Goal: Task Accomplishment & Management: Complete application form

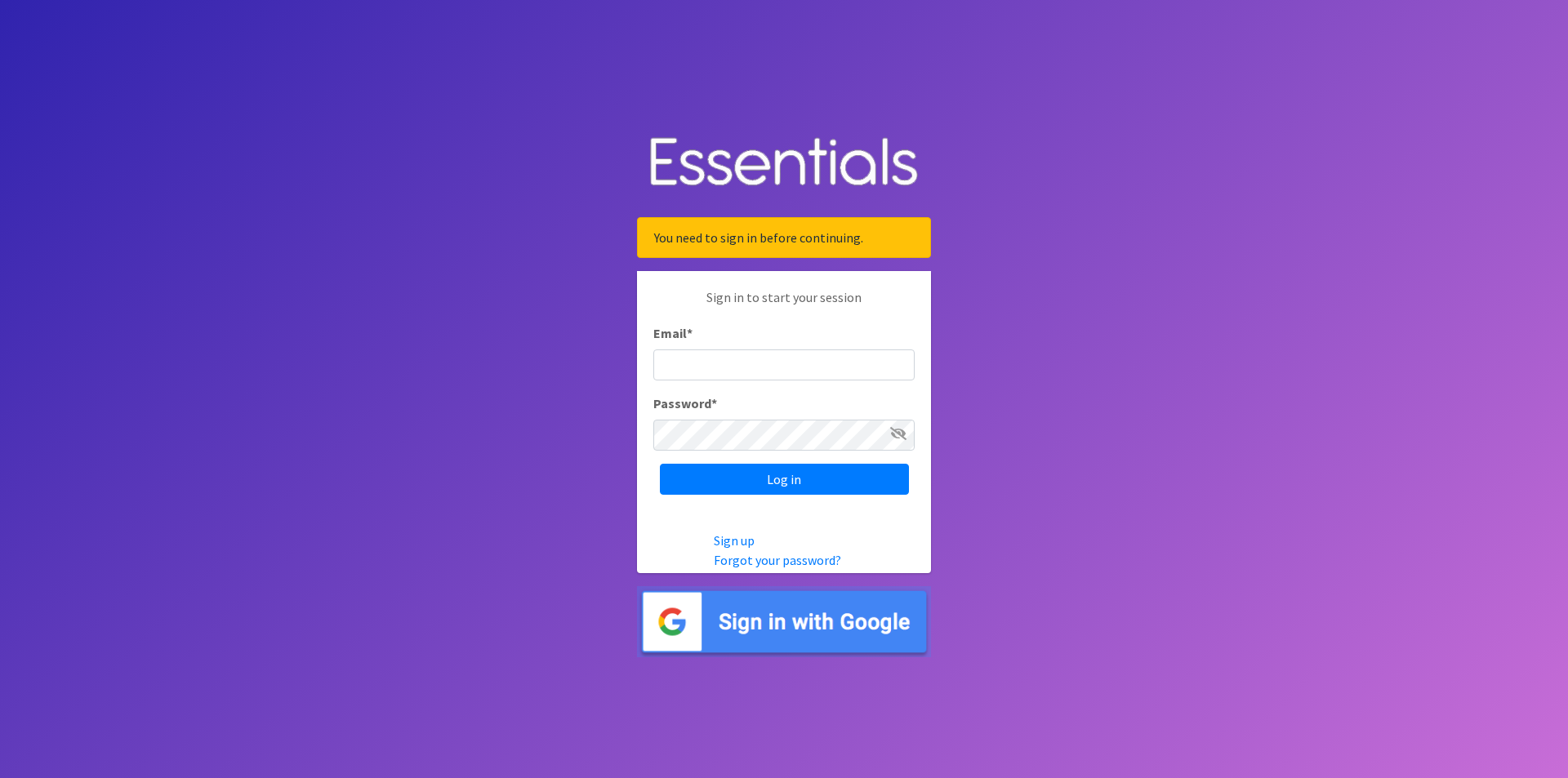
click at [790, 366] on input "Email *" at bounding box center [784, 364] width 261 height 31
click at [764, 363] on input "Email *" at bounding box center [784, 364] width 261 height 31
paste input "[EMAIL_ADDRESS][DOMAIN_NAME]"
type input "[EMAIL_ADDRESS][DOMAIN_NAME]"
click at [898, 442] on span at bounding box center [898, 433] width 16 height 20
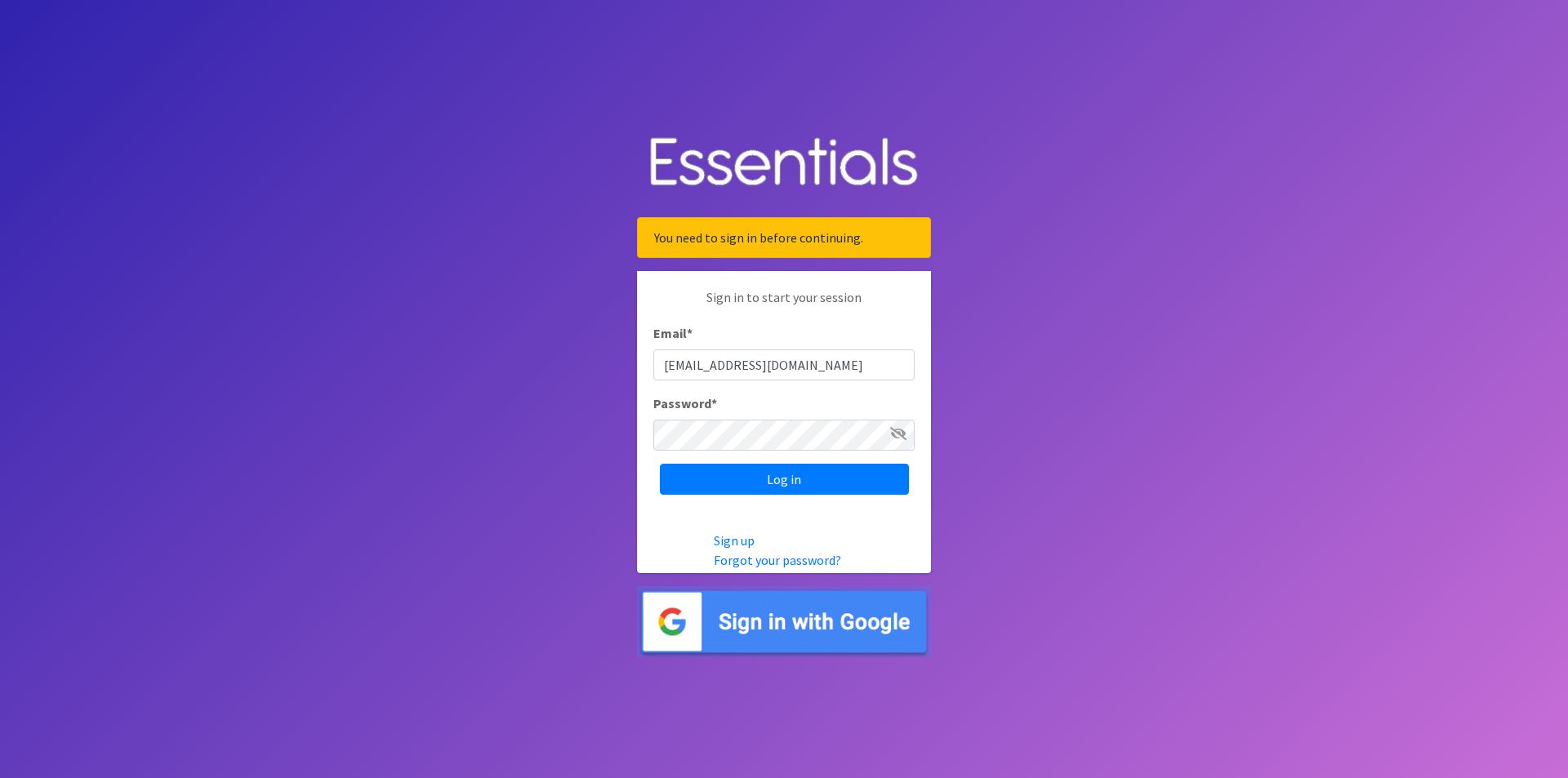
click at [898, 434] on icon at bounding box center [898, 433] width 16 height 13
click at [795, 480] on input "Log in" at bounding box center [784, 479] width 249 height 31
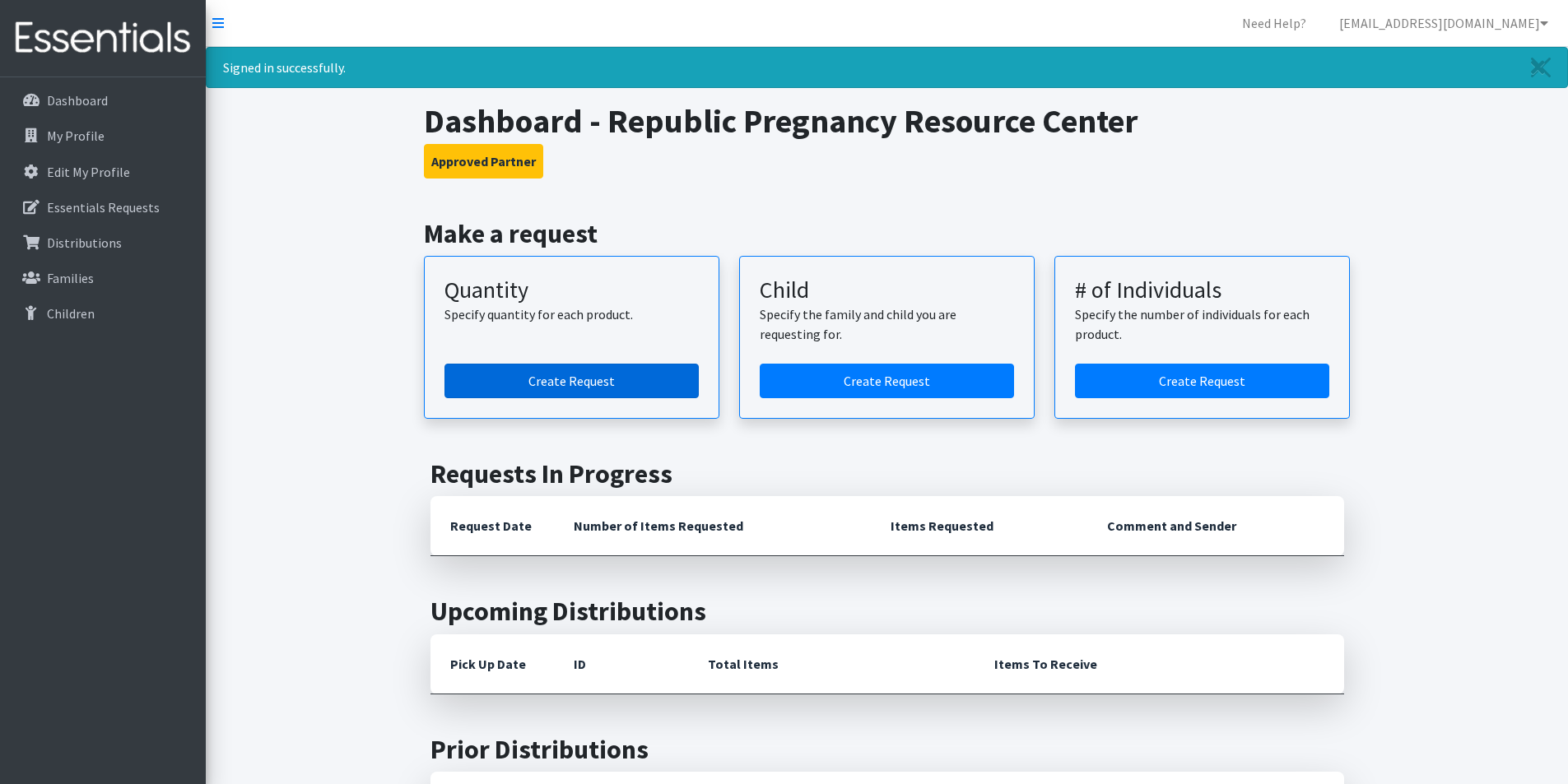
click at [600, 377] on link "Create Request" at bounding box center [572, 381] width 254 height 34
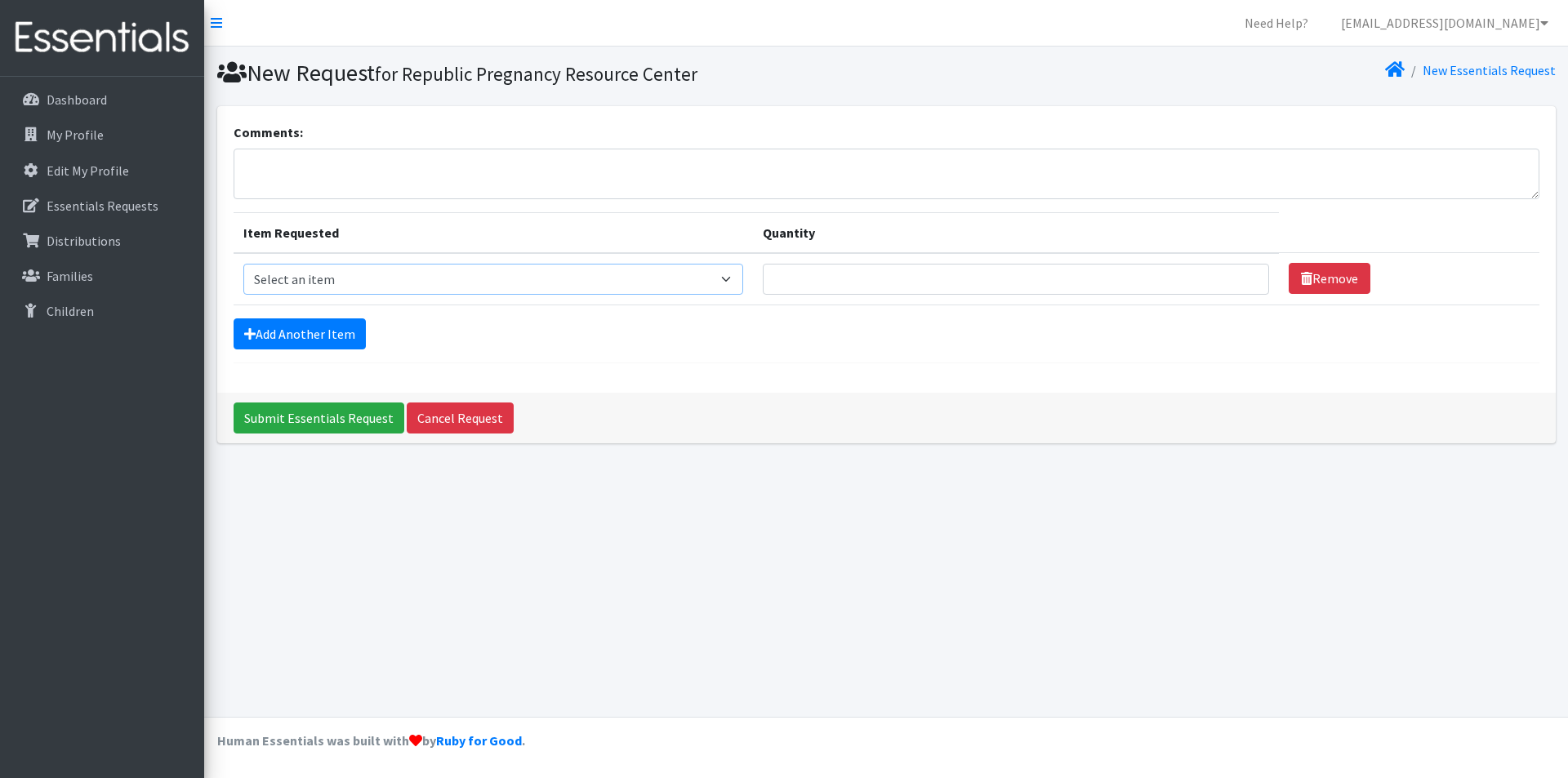
click at [632, 285] on select "Select an item C-Pull-Ups (5T-6T) C-Youth Briefs Md Child (Newborn) Child (Size…" at bounding box center [494, 279] width 501 height 31
click at [632, 279] on select "Select an item C-Pull-Ups (5T-6T) C-Youth Briefs Md Child (Newborn) Child (Size…" at bounding box center [494, 279] width 501 height 31
click at [637, 283] on select "Select an item C-Pull-Ups (5T-6T) C-Youth Briefs Md Child (Newborn) Child (Size…" at bounding box center [494, 279] width 501 height 31
click at [633, 285] on select "Select an item C-Pull-Ups (5T-6T) C-Youth Briefs Md Child (Newborn) Child (Size…" at bounding box center [494, 279] width 501 height 31
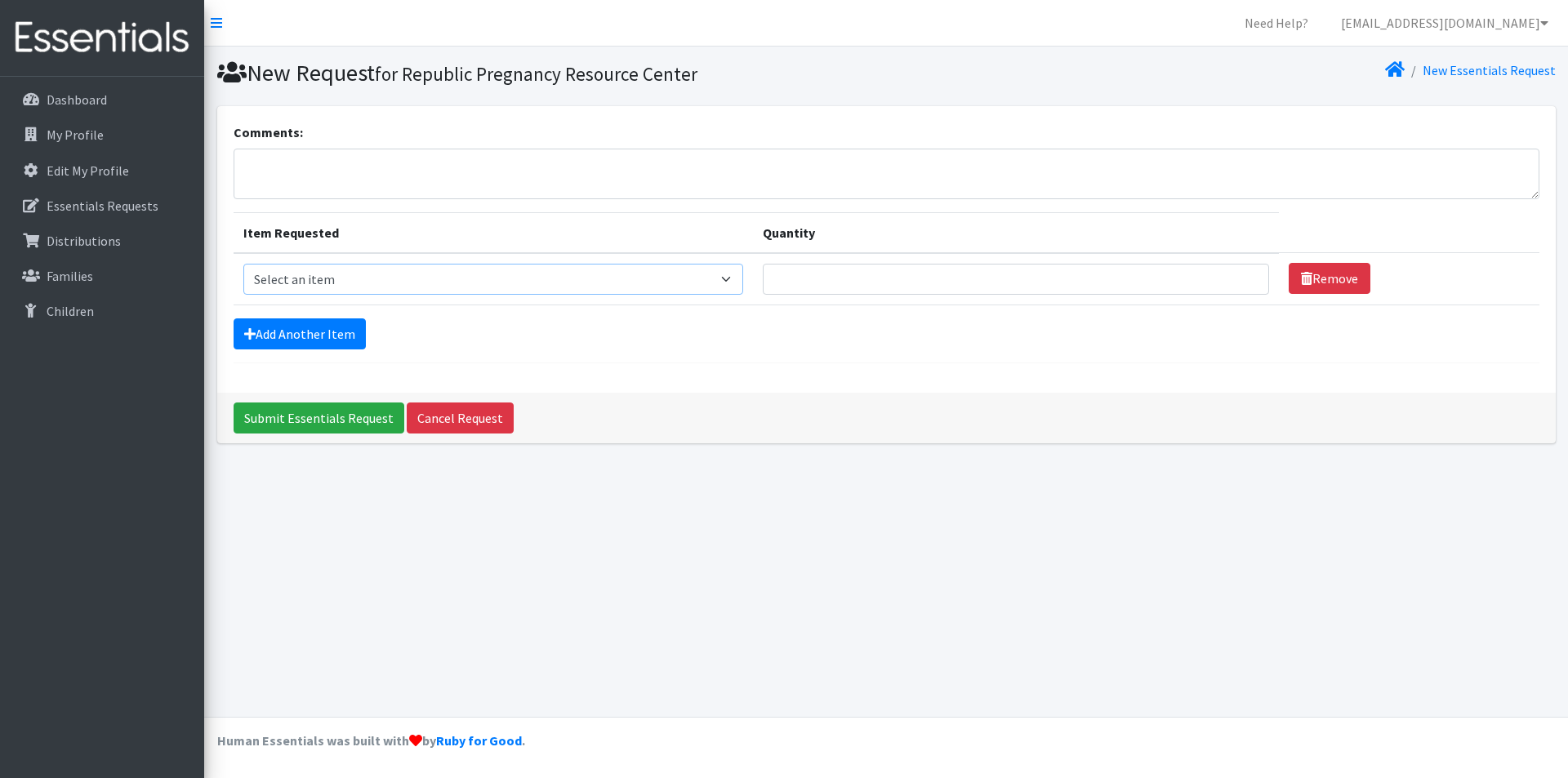
select select "3070"
click at [244, 264] on select "Select an item C-Pull-Ups (5T-6T) C-Youth Briefs Md Child (Newborn) Child (Size…" at bounding box center [494, 279] width 501 height 31
click at [1289, 292] on link "Remove" at bounding box center [1330, 278] width 82 height 31
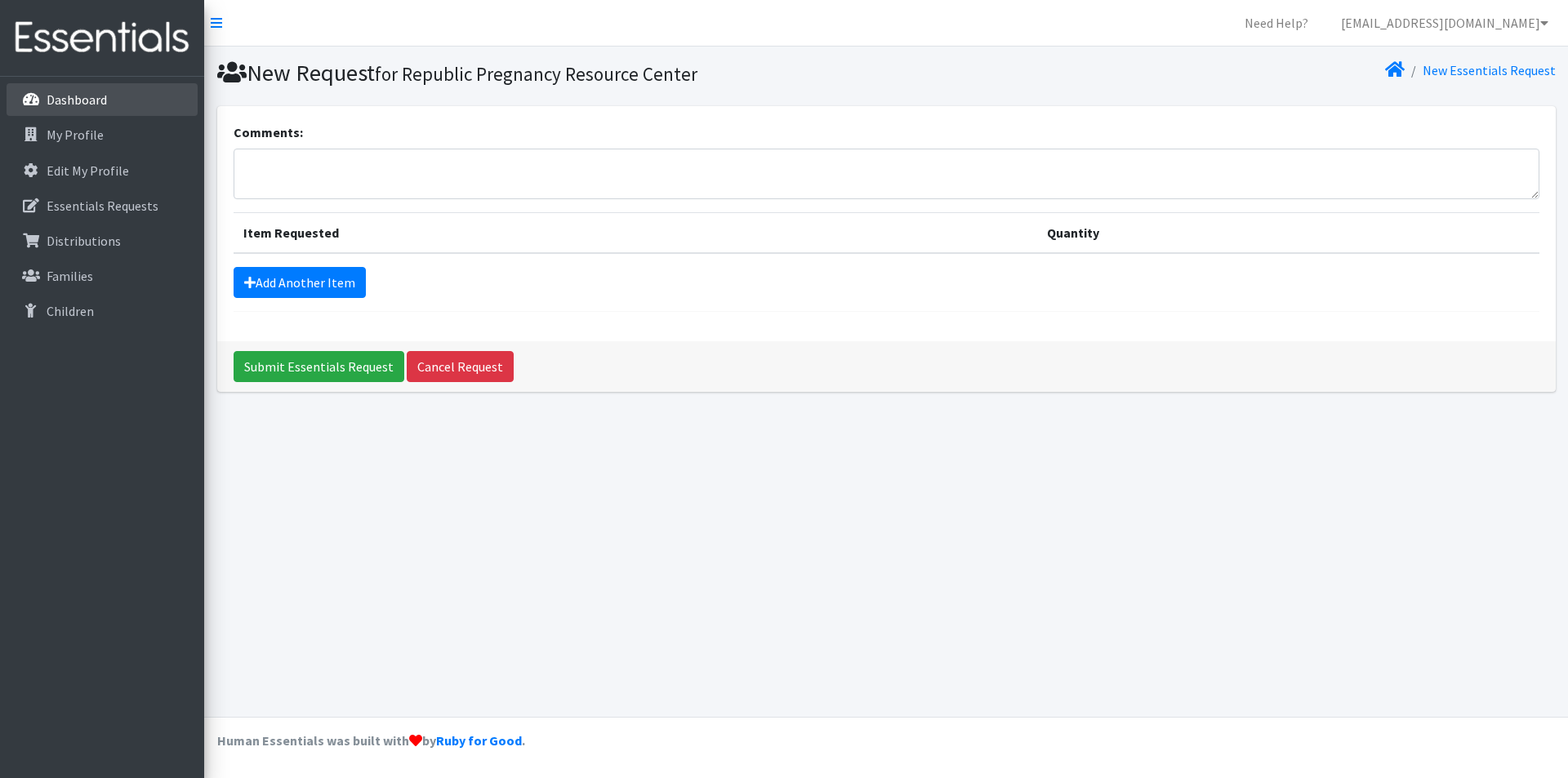
click at [72, 102] on p "Dashboard" at bounding box center [77, 99] width 60 height 16
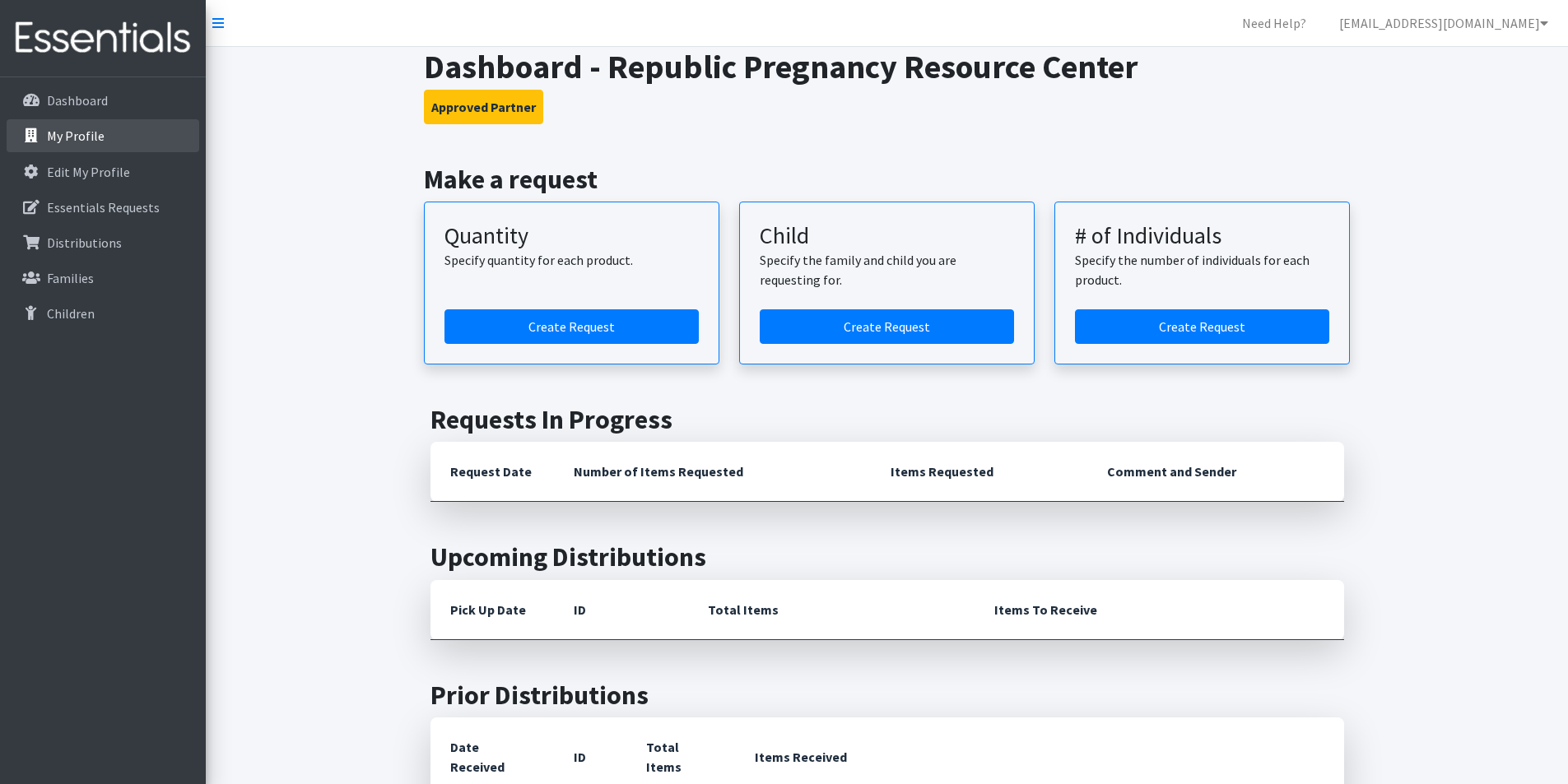
click at [105, 141] on link "My Profile" at bounding box center [103, 136] width 192 height 33
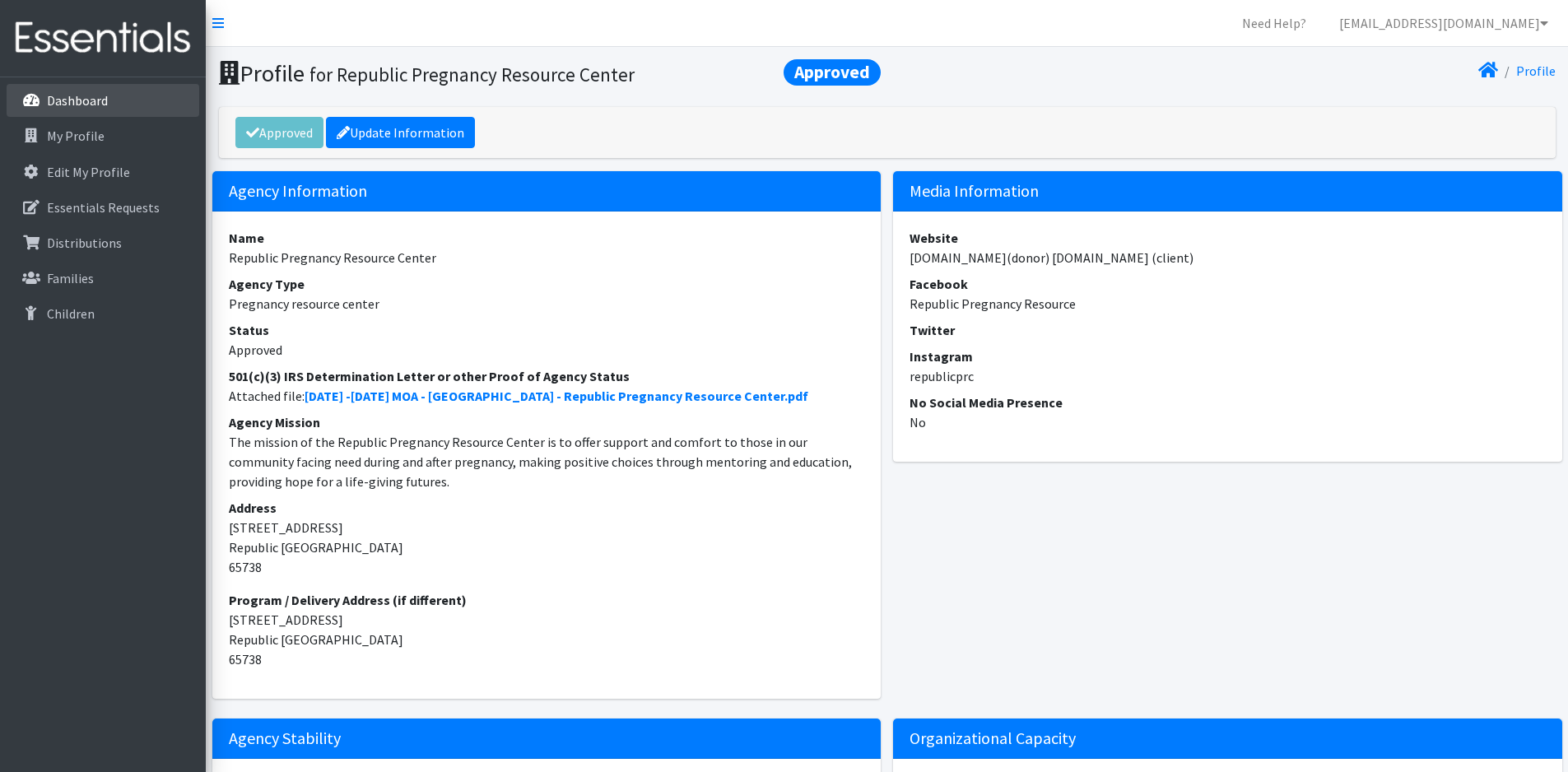
click at [59, 102] on p "Dashboard" at bounding box center [77, 100] width 61 height 16
